Goal: Use online tool/utility

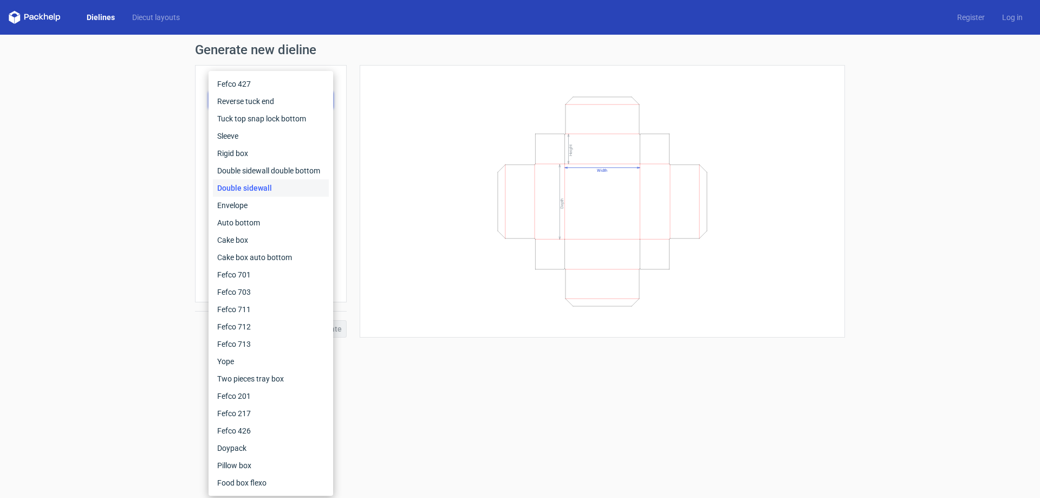
click at [257, 186] on div "Double sidewall" at bounding box center [271, 187] width 116 height 17
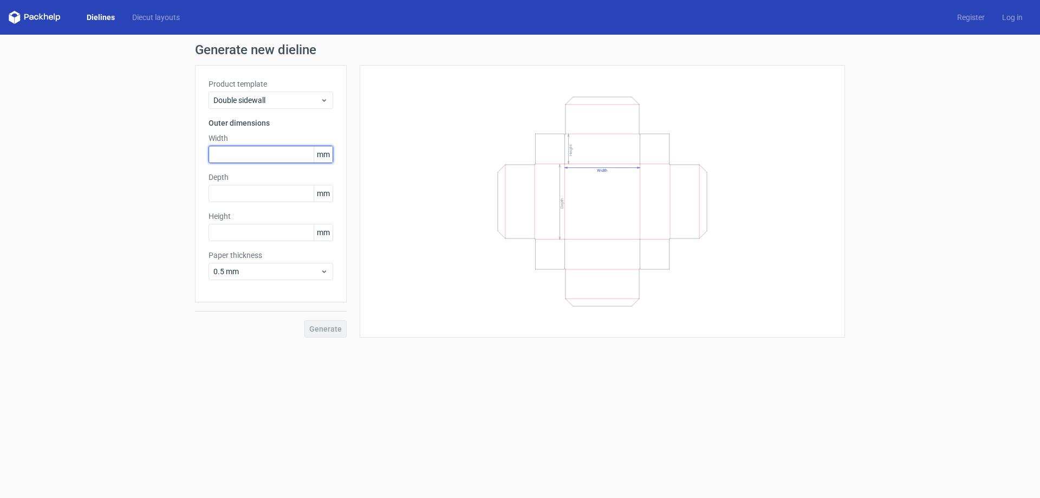
click at [237, 154] on input "text" at bounding box center [271, 154] width 125 height 17
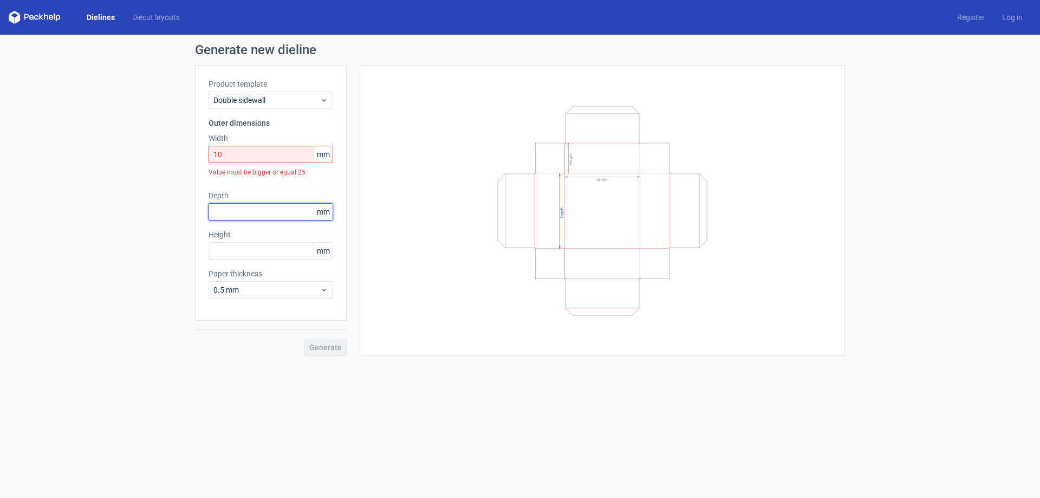
click at [229, 200] on div "Depth mm" at bounding box center [271, 205] width 125 height 30
click at [237, 156] on input "10" at bounding box center [271, 154] width 125 height 17
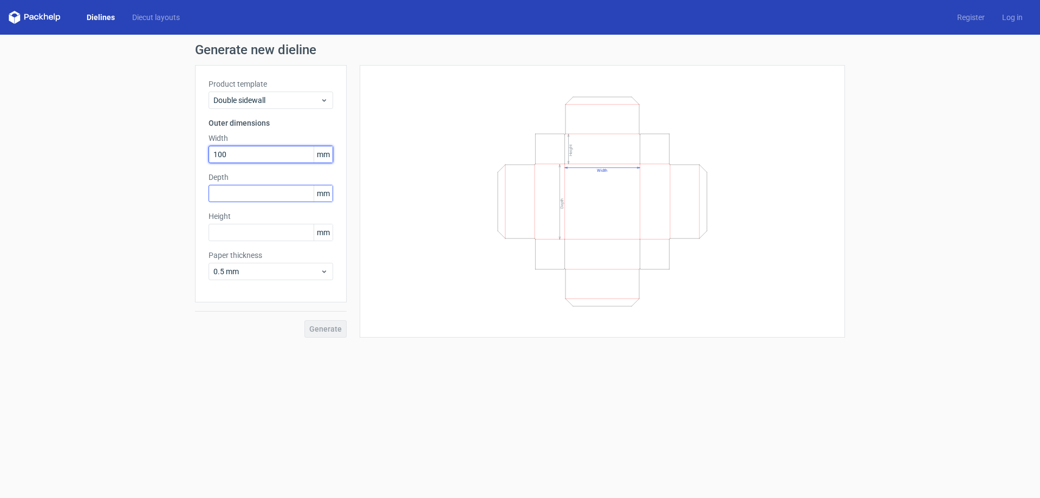
type input "100"
click at [235, 189] on input "text" at bounding box center [271, 193] width 125 height 17
type input "100"
click at [249, 228] on input "text" at bounding box center [271, 232] width 125 height 17
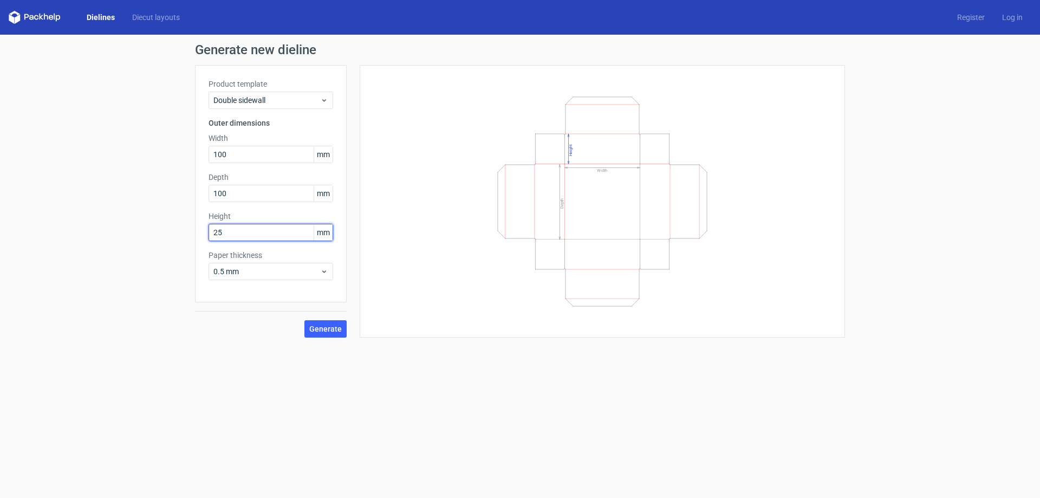
type input "25"
click at [272, 307] on div "Generate" at bounding box center [271, 319] width 152 height 35
click at [310, 327] on span "Generate" at bounding box center [325, 329] width 32 height 8
